Goal: Connect with others: Connect with others

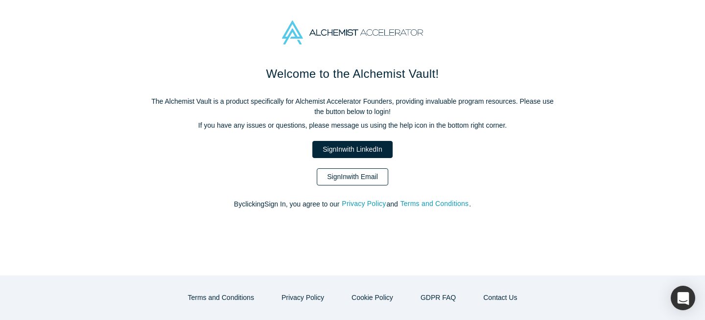
click at [355, 184] on link "Sign In with Email" at bounding box center [352, 176] width 71 height 17
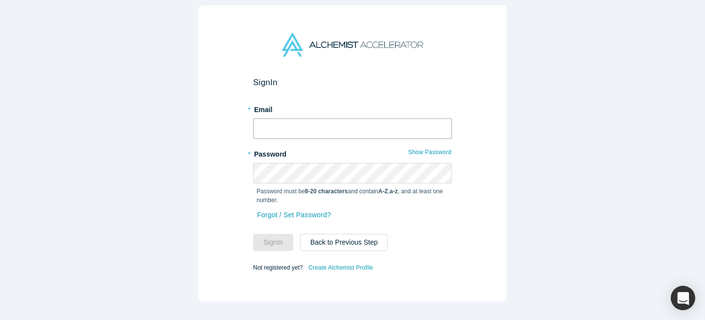
click at [336, 126] on input "text" at bounding box center [352, 128] width 199 height 21
type input "[EMAIL_ADDRESS][DOMAIN_NAME]"
click at [253, 234] on button "Sign In" at bounding box center [273, 242] width 40 height 17
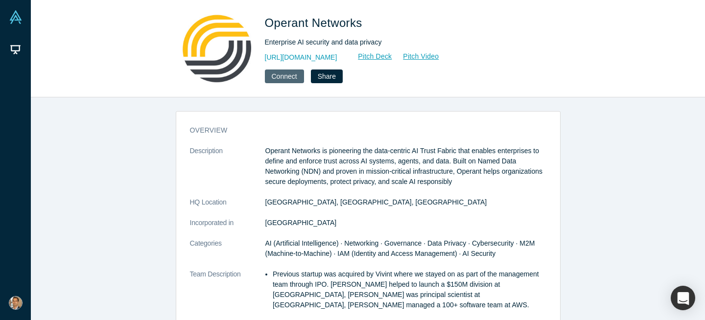
click at [272, 76] on button "Connect" at bounding box center [284, 77] width 39 height 14
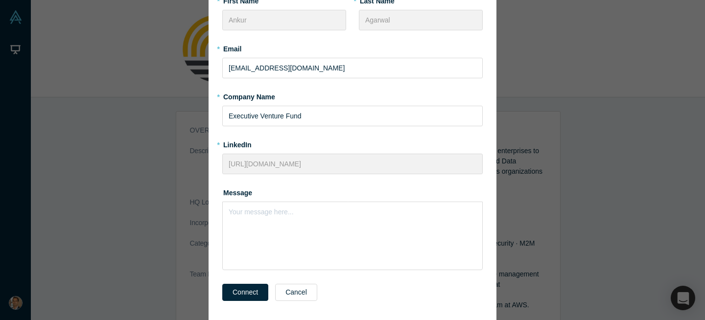
scroll to position [110, 0]
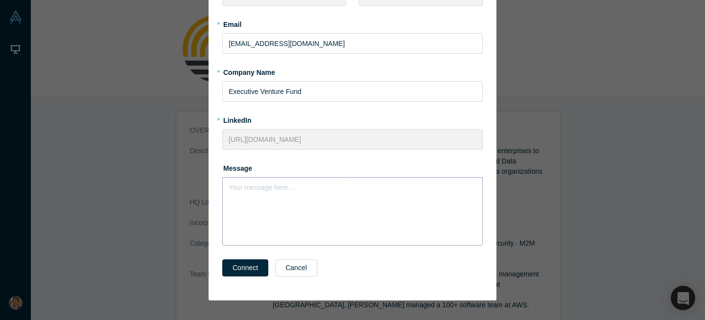
click at [290, 201] on div "Your message here..." at bounding box center [352, 211] width 260 height 69
click at [344, 201] on div "Your message here..." at bounding box center [352, 204] width 260 height 55
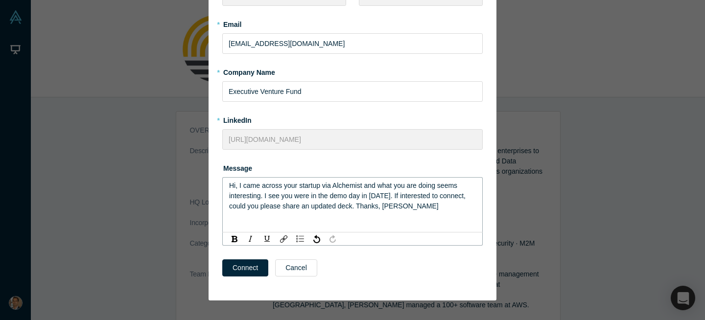
click at [393, 197] on span "Hi, I came across your startup via Alchemist and what you are doing seems inter…" at bounding box center [348, 196] width 238 height 28
click at [293, 207] on span "Hi, I came across your startup via Alchemist and what you are doing seems inter…" at bounding box center [344, 201] width 231 height 39
click at [430, 207] on span "Hi, I came across your startup via Alchemist and what you are doing seems inter…" at bounding box center [344, 201] width 231 height 39
click at [352, 199] on span "Hi, I came across your startup via Alchemist and what you are doing seems inter…" at bounding box center [349, 201] width 241 height 39
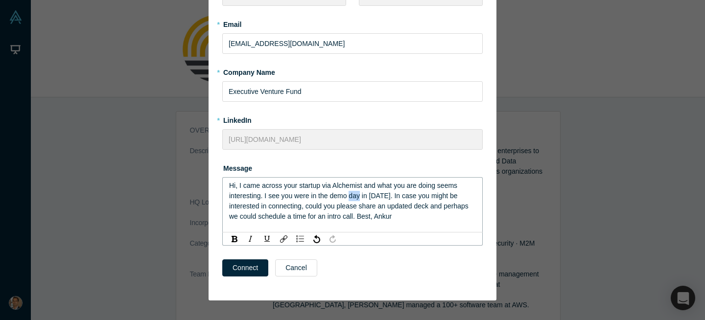
click at [352, 199] on span "Hi, I came across your startup via Alchemist and what you are doing seems inter…" at bounding box center [349, 201] width 241 height 39
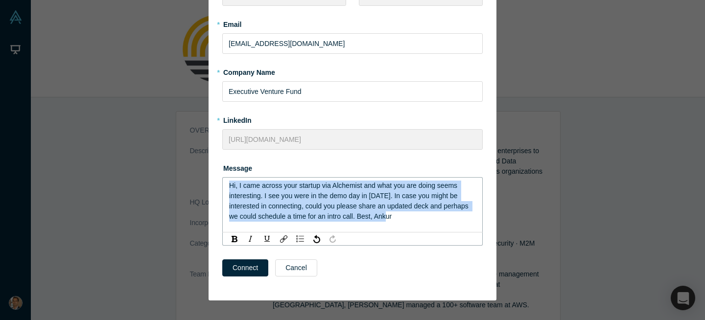
copy span "Hi, I came across your startup via Alchemist and what you are doing seems inter…"
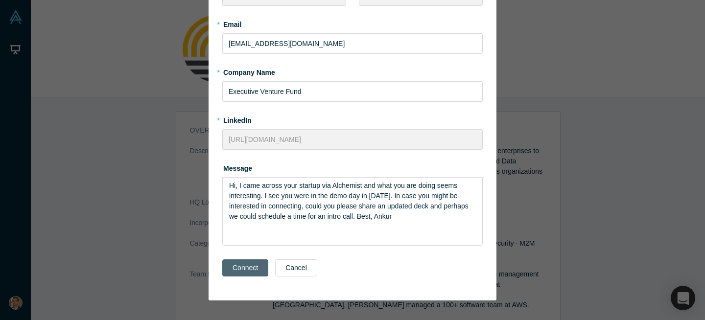
click at [258, 263] on button "Connect" at bounding box center [245, 267] width 46 height 17
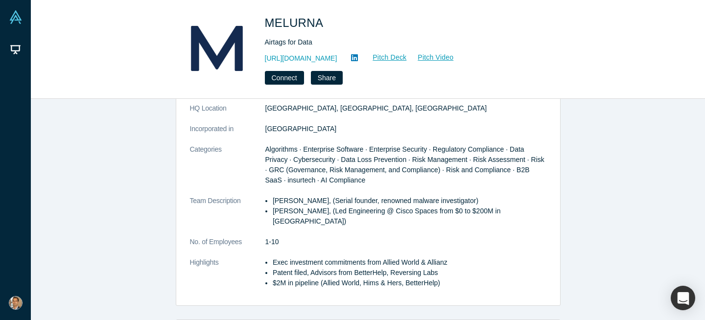
scroll to position [103, 0]
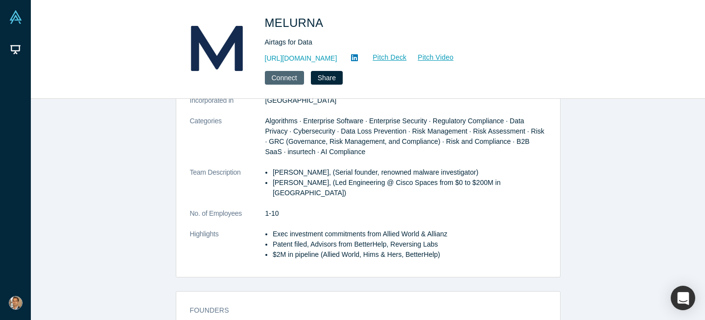
click at [287, 78] on button "Connect" at bounding box center [284, 78] width 39 height 14
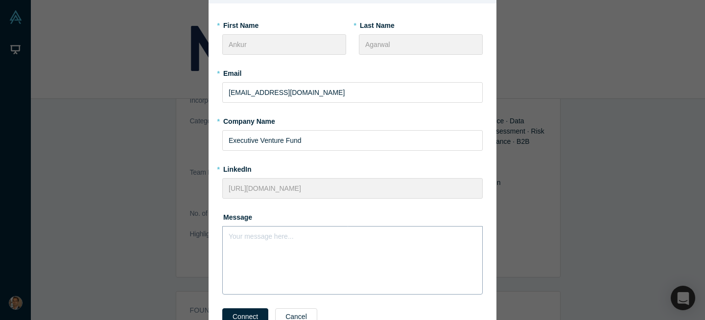
scroll to position [73, 0]
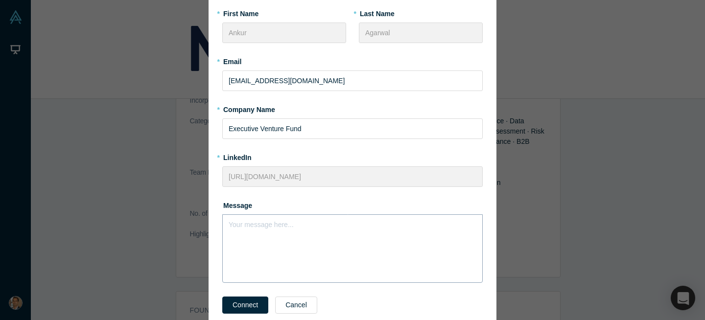
click at [282, 239] on div "Your message here..." at bounding box center [352, 248] width 260 height 69
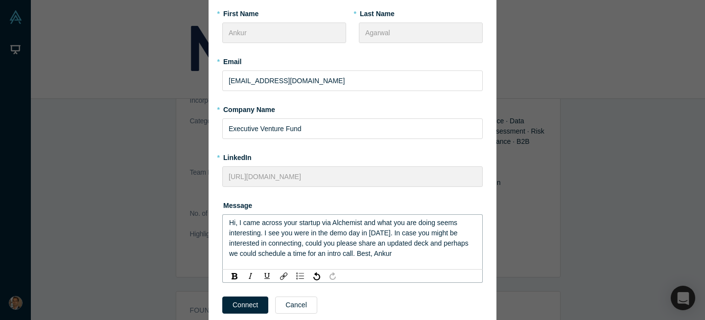
click at [446, 224] on span "Hi, I came across your startup via Alchemist and what you are doing seems inter…" at bounding box center [349, 238] width 241 height 39
click at [264, 235] on span "Hi, I came across your startup via Alchemist and what you are doing is interest…" at bounding box center [349, 238] width 241 height 39
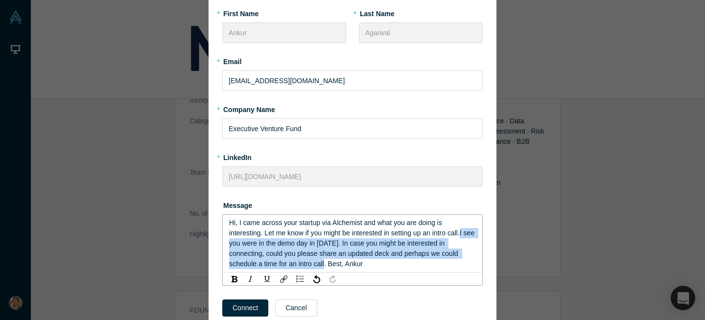
click at [328, 264] on span "Hi, I came across your startup via Alchemist and what you are doing is interest…" at bounding box center [352, 243] width 247 height 49
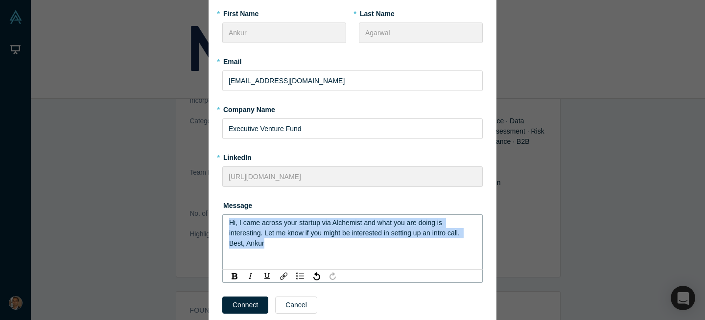
drag, startPoint x: 268, startPoint y: 244, endPoint x: 220, endPoint y: 216, distance: 55.7
click at [220, 216] on div "* First Name Ankur * Last Name Agarwal * Email ankur@evf.vc * Company Name Exec…" at bounding box center [353, 165] width 288 height 346
copy span "Hi, I came across your startup via Alchemist and what you are doing is interest…"
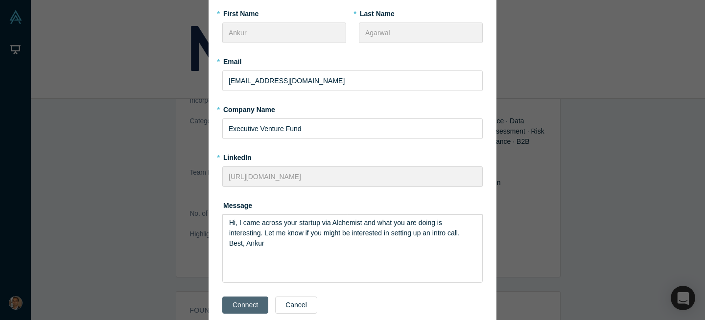
click at [241, 302] on button "Connect" at bounding box center [245, 305] width 46 height 17
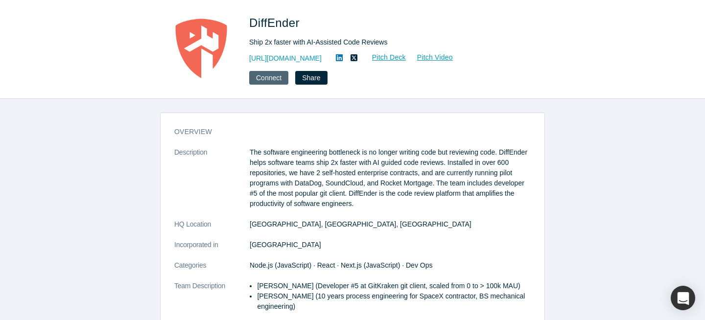
click at [275, 73] on button "Connect" at bounding box center [268, 78] width 39 height 14
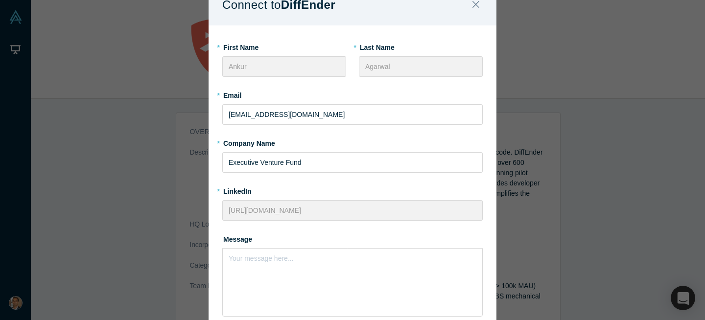
scroll to position [114, 0]
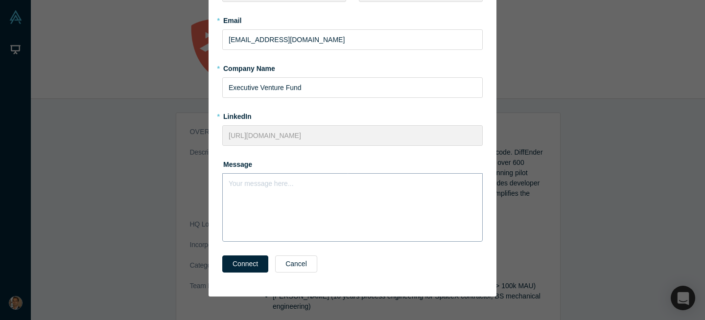
click at [289, 197] on div "Your message here..." at bounding box center [352, 207] width 260 height 69
paste div "rdw-editor"
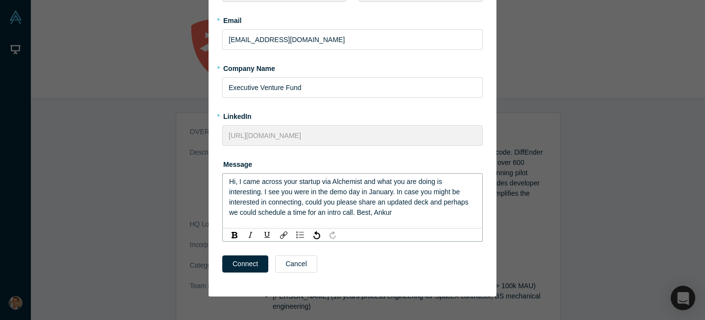
click at [356, 215] on span "Hi, I came across your startup via Alchemist and what you are doing is interest…" at bounding box center [349, 197] width 241 height 39
click at [433, 181] on span "Hi, I came across your startup via Alchemist and what you are doing is interest…" at bounding box center [349, 197] width 241 height 39
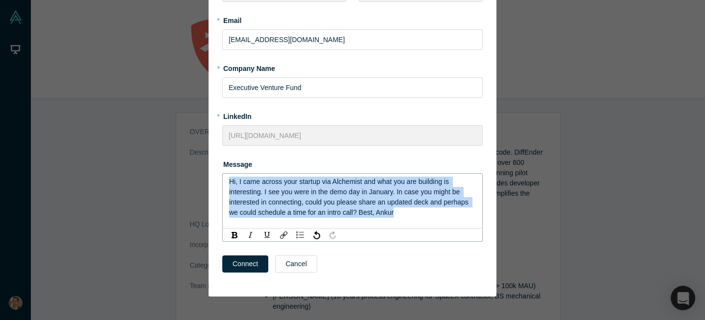
drag, startPoint x: 393, startPoint y: 214, endPoint x: 202, endPoint y: 180, distance: 193.9
click at [202, 181] on div "Connect to DiffEnder * First Name Ankur * Last Name Agarwal * Email ankur@evf.v…" at bounding box center [352, 160] width 705 height 320
copy span "Hi, I came across your startup via Alchemist and what you are building is inter…"
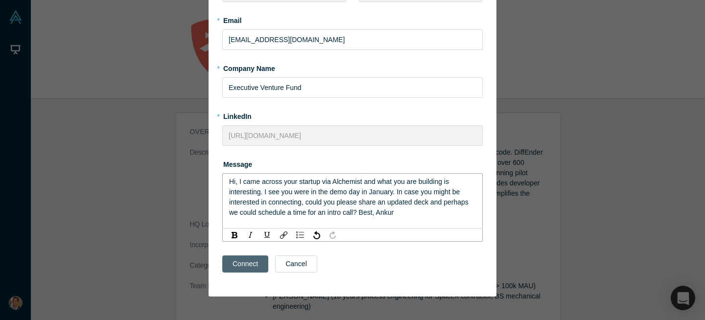
click at [239, 264] on button "Connect" at bounding box center [245, 264] width 46 height 17
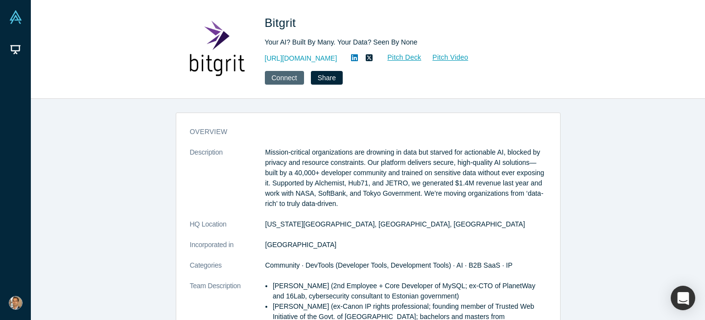
click at [284, 80] on button "Connect" at bounding box center [284, 78] width 39 height 14
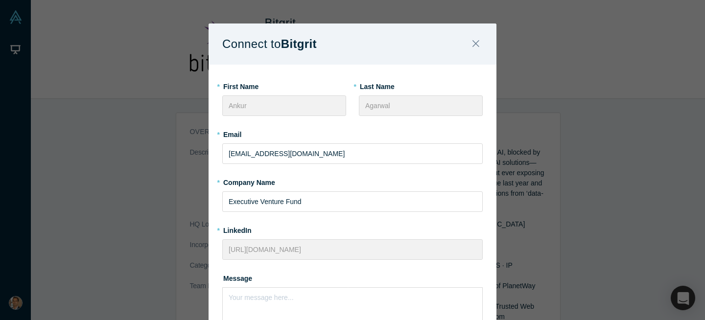
scroll to position [36, 0]
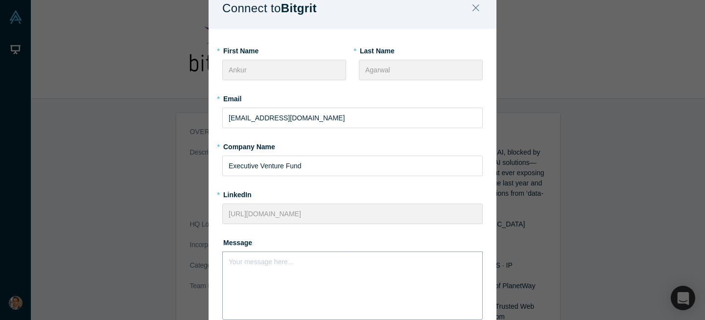
click at [273, 269] on div "Your message here..." at bounding box center [352, 286] width 260 height 69
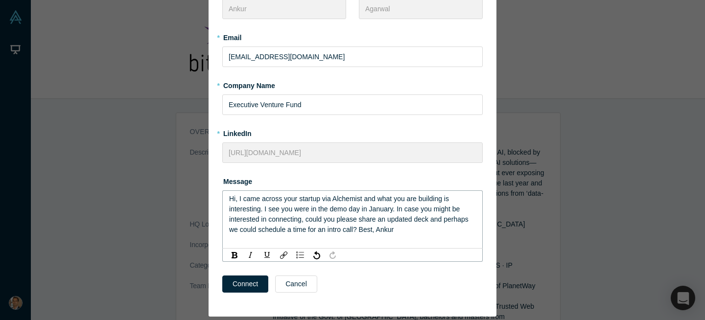
scroll to position [117, 0]
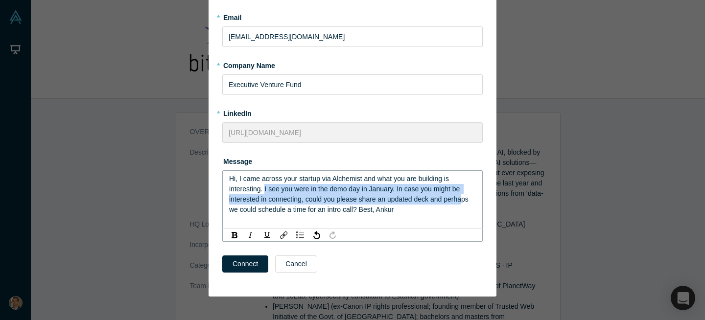
drag, startPoint x: 264, startPoint y: 189, endPoint x: 464, endPoint y: 196, distance: 199.4
click at [463, 196] on span "Hi, I came across your startup via Alchemist and what you are building is inter…" at bounding box center [349, 194] width 241 height 39
click at [460, 191] on span "Hi, I came across your startup via Alchemist and what you are building is inter…" at bounding box center [349, 194] width 241 height 39
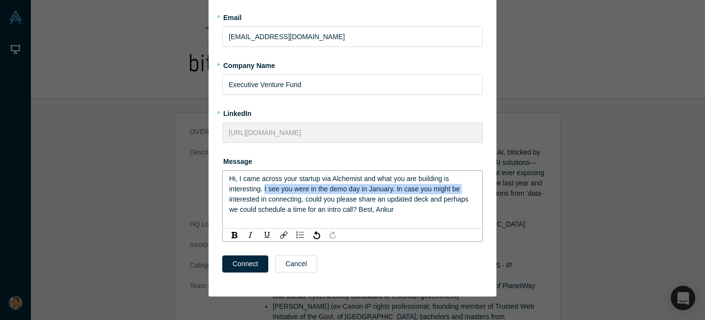
drag, startPoint x: 264, startPoint y: 190, endPoint x: 468, endPoint y: 193, distance: 204.2
click at [468, 193] on div "Hi, I came across your startup via Alchemist and what you are building is inter…" at bounding box center [352, 194] width 247 height 41
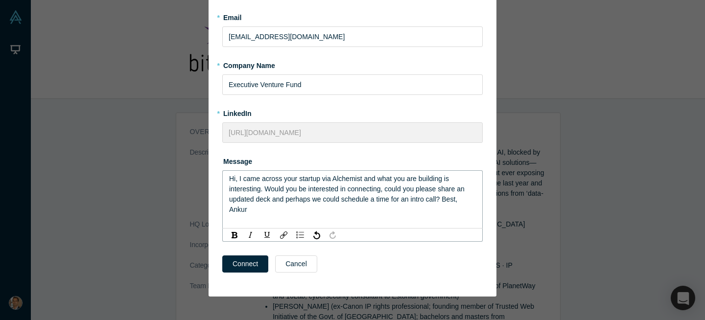
click at [381, 192] on span "Hi, I came across your startup via Alchemist and what you are building is inter…" at bounding box center [347, 194] width 237 height 39
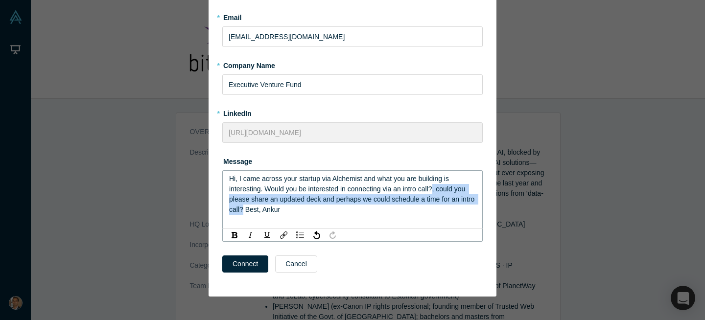
click at [259, 210] on span "Hi, I came across your startup via Alchemist and what you are building is inter…" at bounding box center [352, 194] width 247 height 39
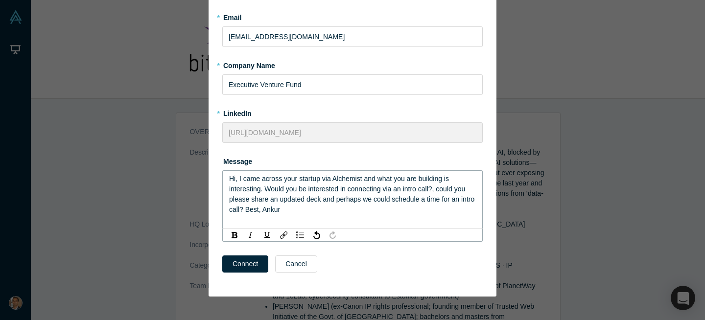
scroll to position [114, 0]
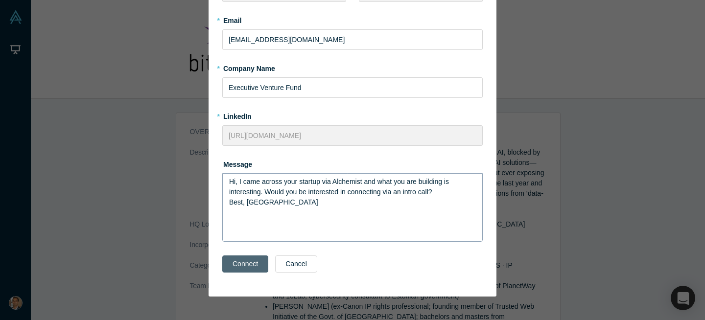
click at [252, 270] on button "Connect" at bounding box center [245, 264] width 46 height 17
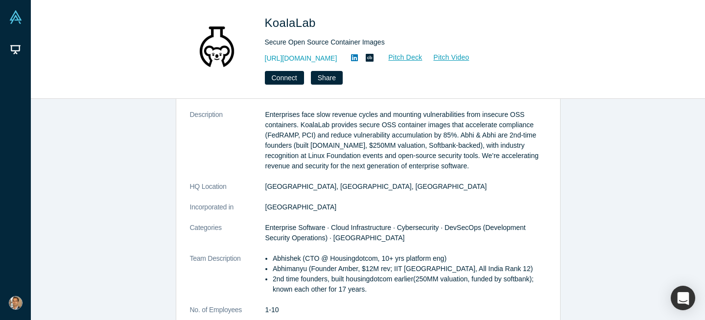
scroll to position [78, 0]
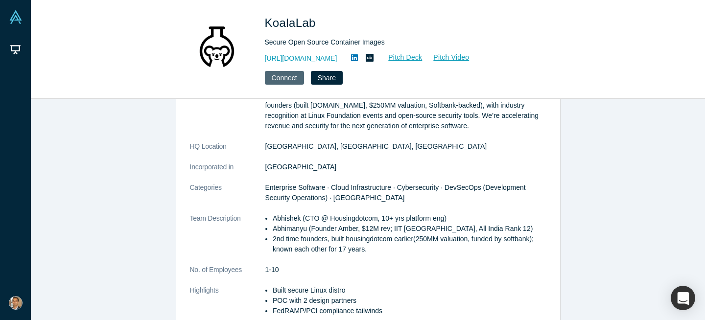
click at [290, 79] on button "Connect" at bounding box center [284, 78] width 39 height 14
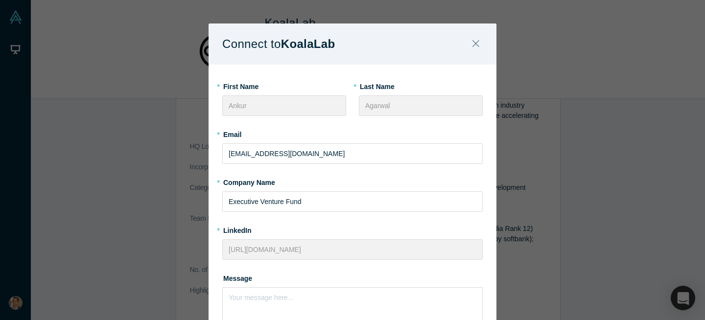
scroll to position [76, 0]
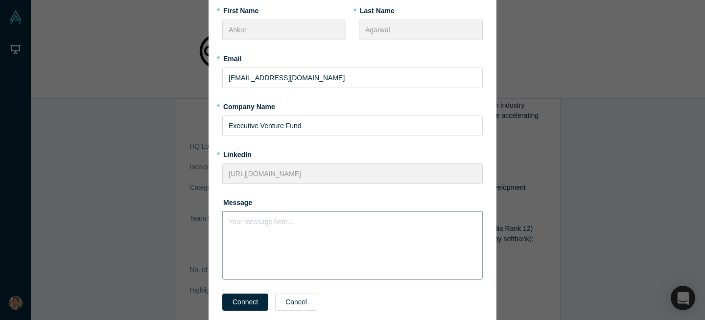
click at [278, 230] on div "Your message here..." at bounding box center [352, 246] width 260 height 69
paste div "rdw-editor"
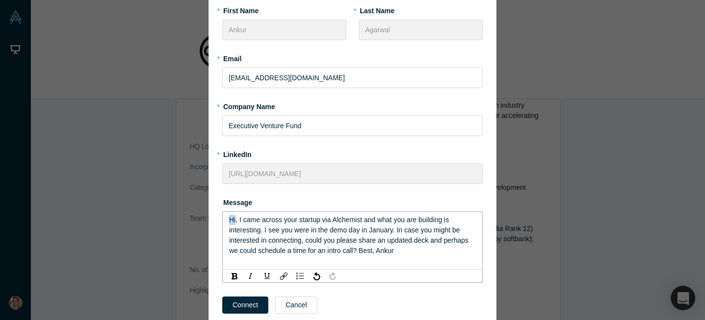
drag, startPoint x: 235, startPoint y: 218, endPoint x: 221, endPoint y: 218, distance: 14.7
click at [224, 218] on div "Hi, I came across your startup via Alchemist and what you are building is inter…" at bounding box center [352, 241] width 260 height 58
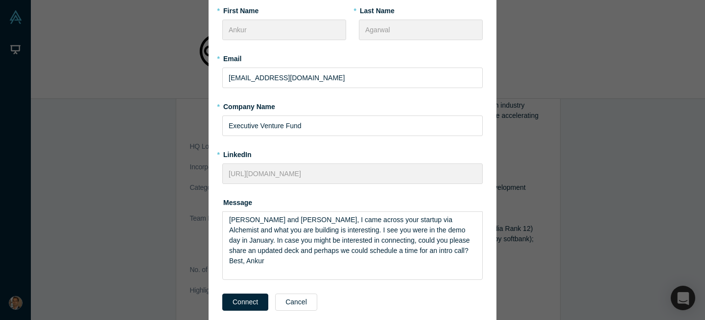
click at [137, 152] on div "Connect to KoalaLab * First Name Ankur * Last Name Agarwal * Email ankur@evf.vc…" at bounding box center [352, 160] width 705 height 320
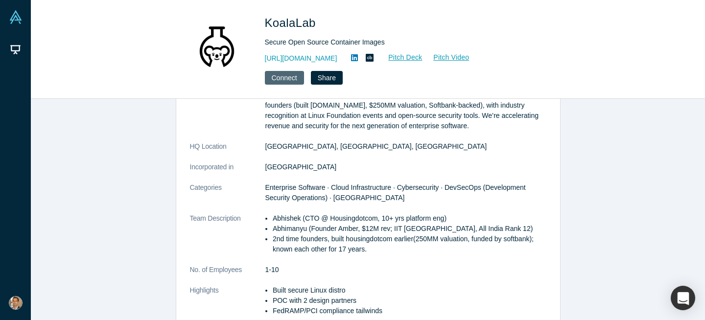
click at [290, 77] on button "Connect" at bounding box center [284, 78] width 39 height 14
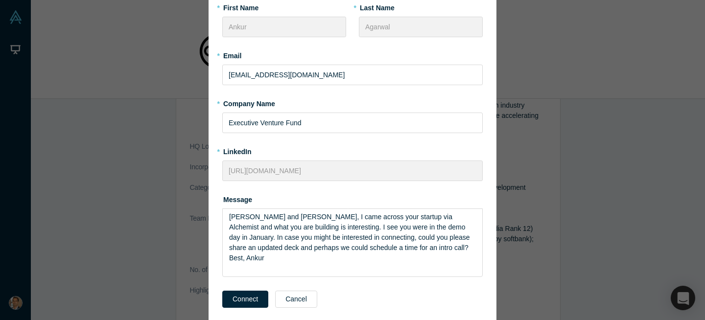
scroll to position [79, 0]
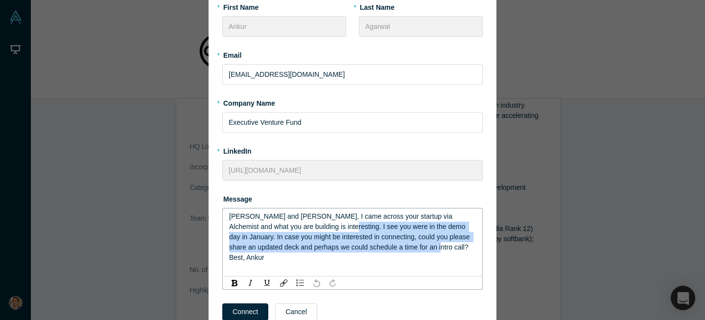
drag, startPoint x: 321, startPoint y: 228, endPoint x: 397, endPoint y: 244, distance: 77.1
click at [397, 244] on span "Abhishek and Abhimanyu, I came across your startup via Alchemist and what you a…" at bounding box center [350, 236] width 243 height 49
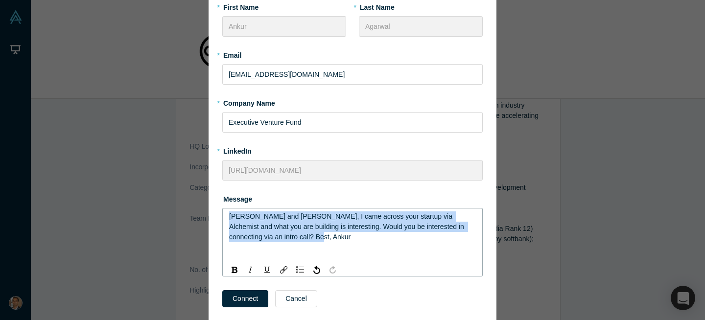
drag, startPoint x: 311, startPoint y: 235, endPoint x: 216, endPoint y: 218, distance: 97.1
click at [216, 218] on div "* First Name Ankur * Last Name Agarwal * Email ankur@evf.vc * Company Name Exec…" at bounding box center [353, 158] width 288 height 346
click at [297, 236] on div "Abhishek and Abhimanyu, I came across your startup via Alchemist and what you a…" at bounding box center [352, 227] width 247 height 31
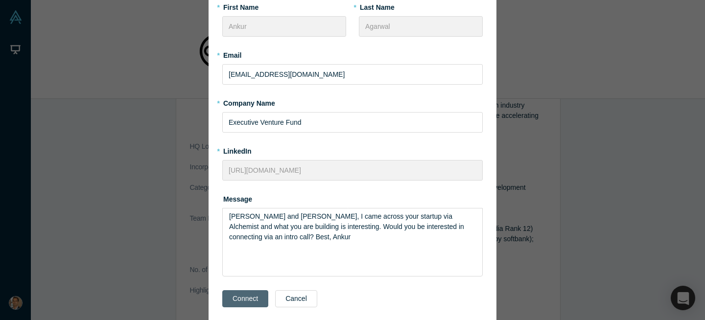
click at [255, 299] on button "Connect" at bounding box center [245, 298] width 46 height 17
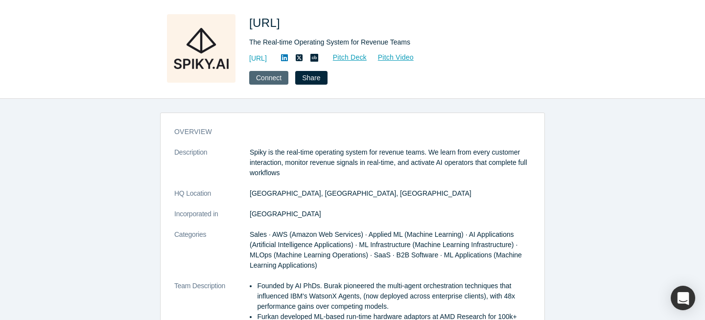
click at [273, 75] on button "Connect" at bounding box center [268, 78] width 39 height 14
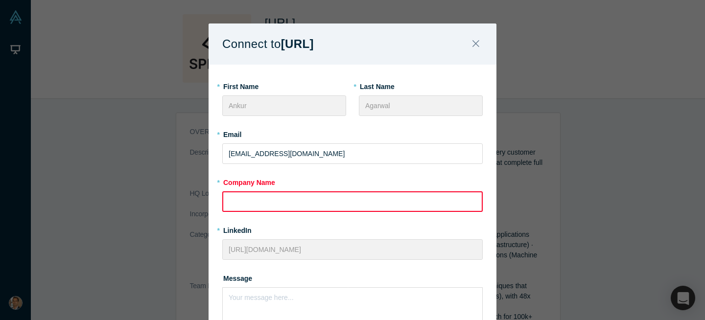
click at [234, 203] on input "text" at bounding box center [352, 201] width 260 height 21
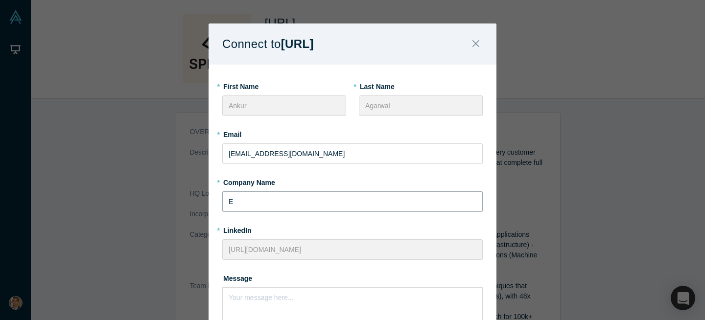
type input "Executive Venture Fund"
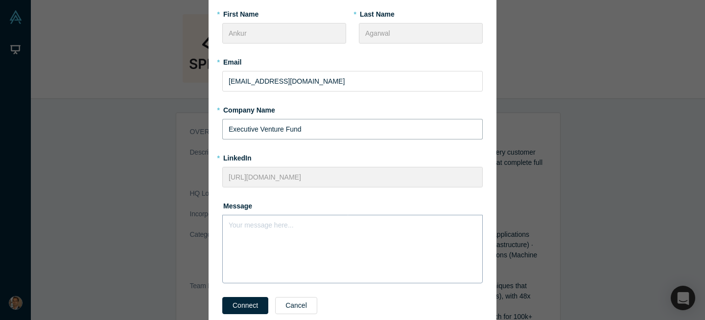
scroll to position [88, 0]
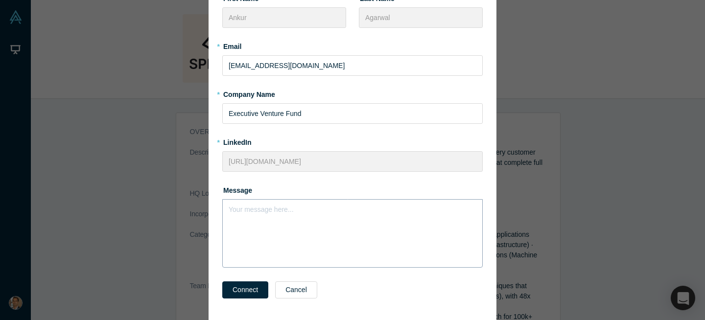
click at [294, 252] on div "Your message here..." at bounding box center [352, 233] width 260 height 69
click at [279, 220] on div "Your message here..." at bounding box center [352, 226] width 260 height 55
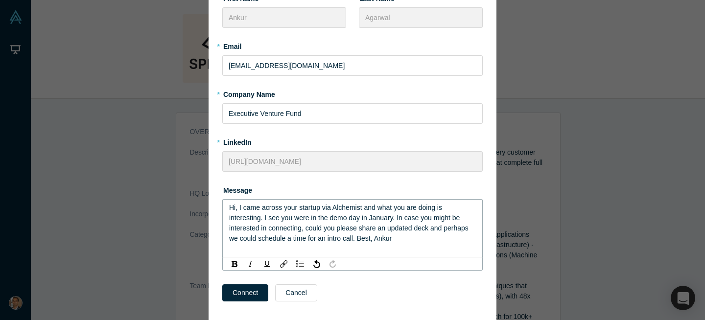
click at [378, 217] on span "Hi, I came across your startup via Alchemist and what you are doing is interest…" at bounding box center [349, 223] width 241 height 39
click at [359, 238] on span "Hi, I came across your startup via Alchemist and what you are doing is interest…" at bounding box center [349, 223] width 241 height 39
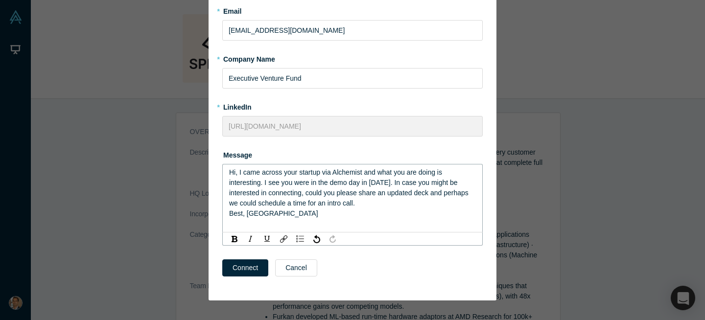
scroll to position [127, 0]
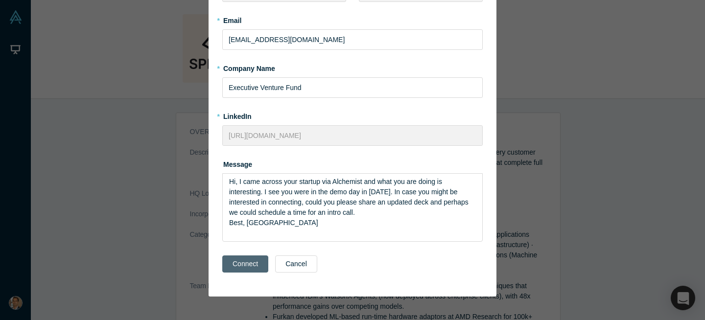
click at [251, 260] on button "Connect" at bounding box center [245, 264] width 46 height 17
